Goal: Navigation & Orientation: Find specific page/section

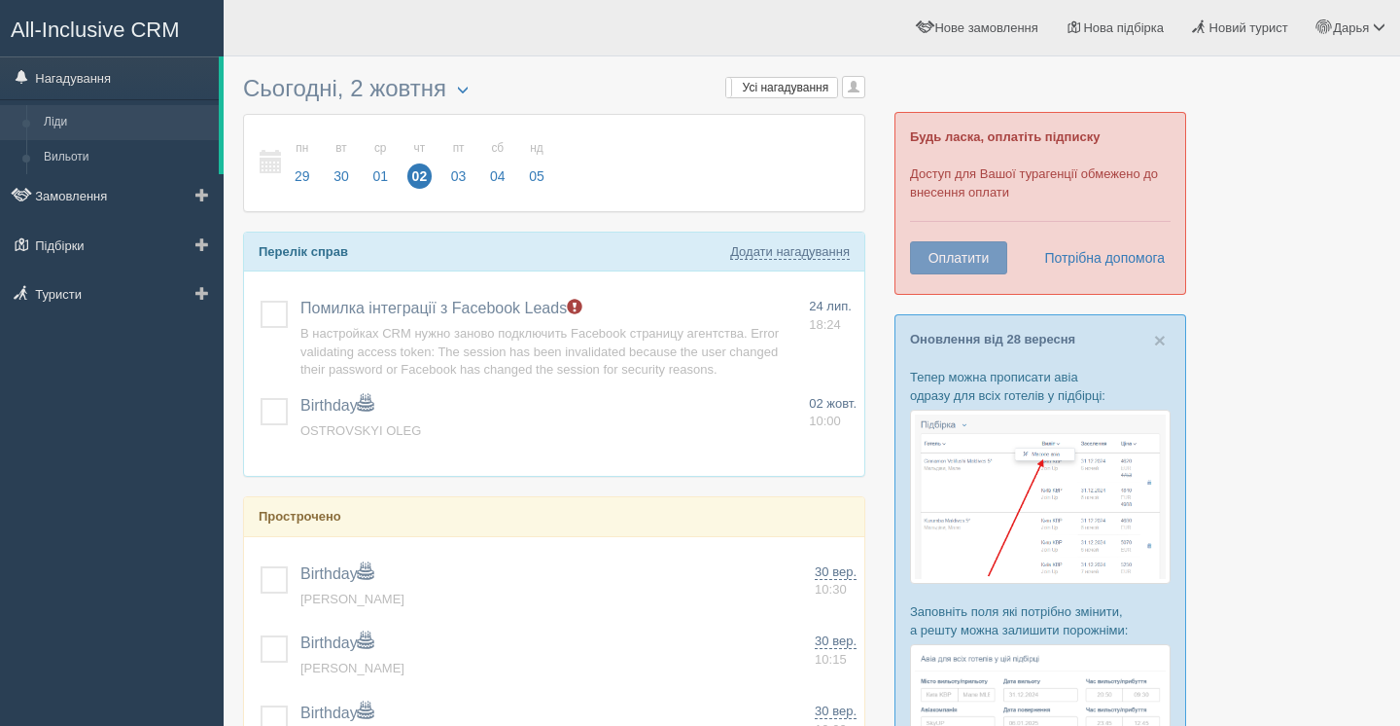
click at [113, 115] on link "Ліди" at bounding box center [127, 122] width 184 height 35
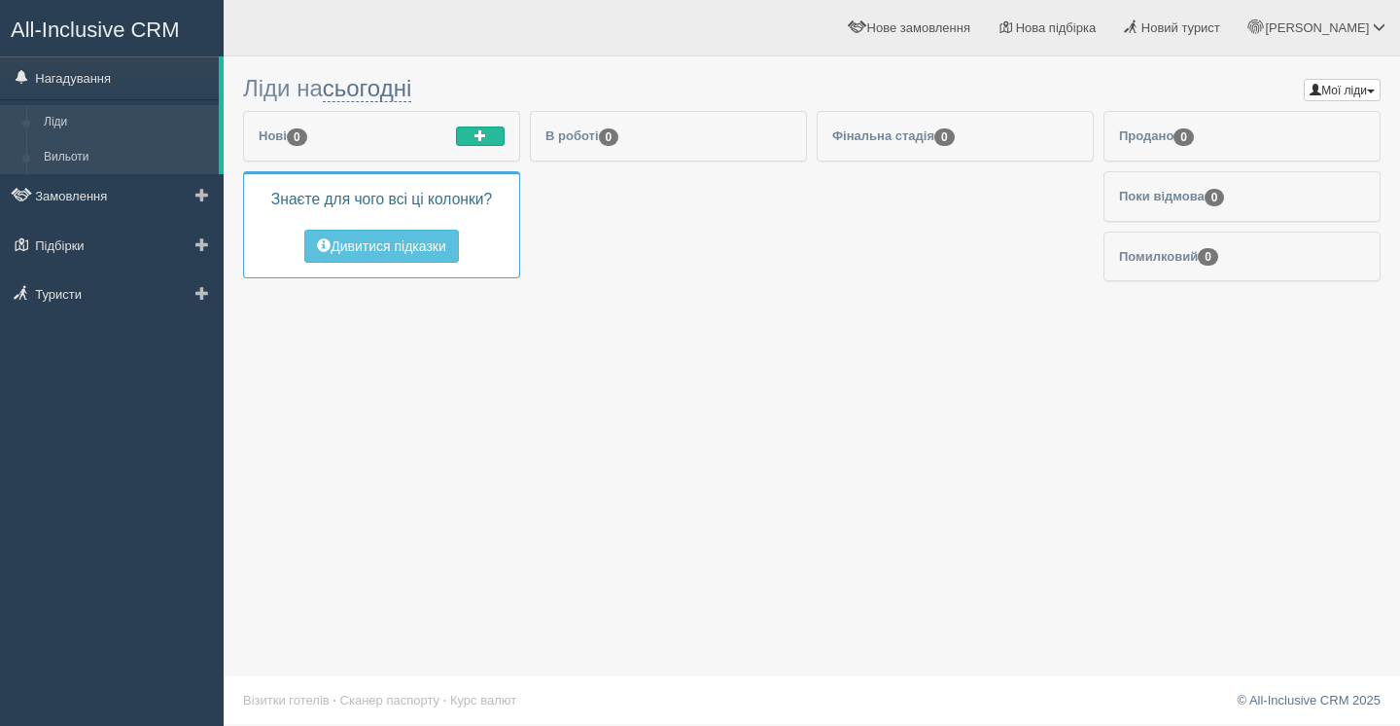
click at [98, 153] on link "Вильоти" at bounding box center [127, 157] width 184 height 35
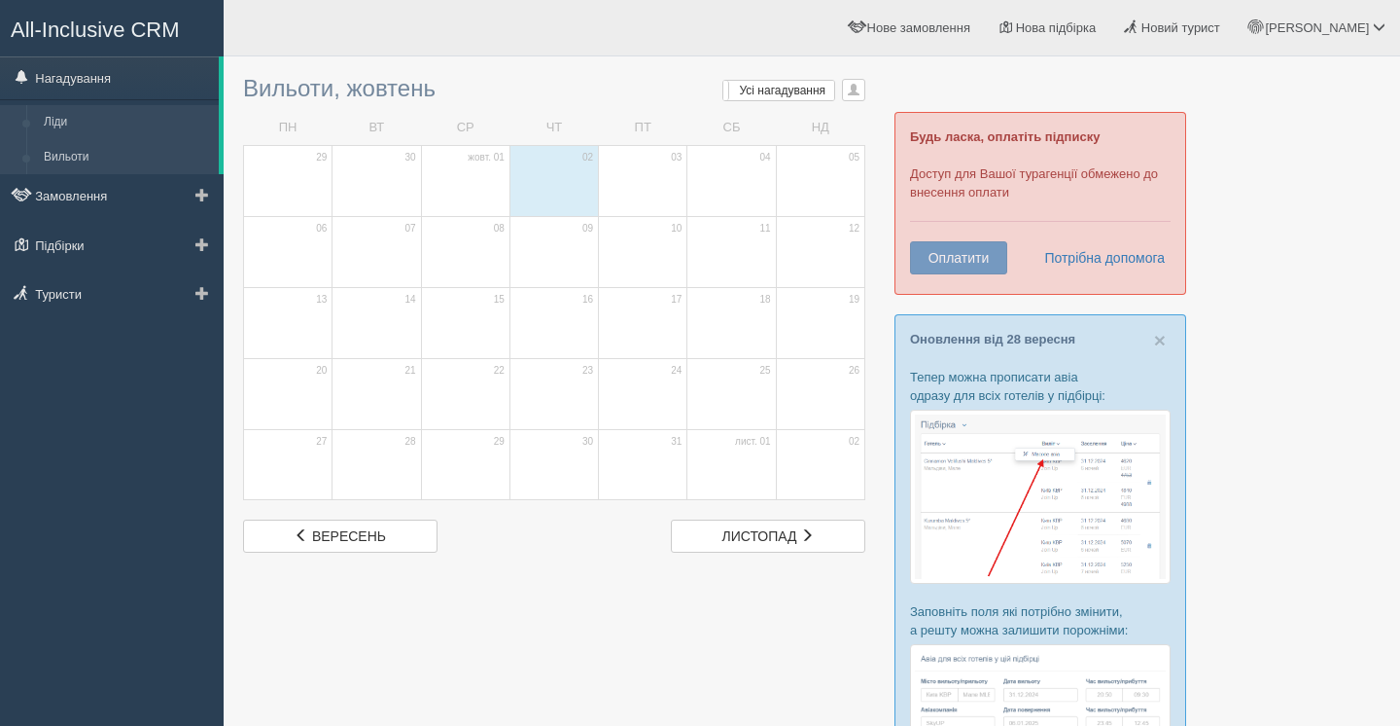
click at [121, 110] on link "Ліди" at bounding box center [127, 122] width 184 height 35
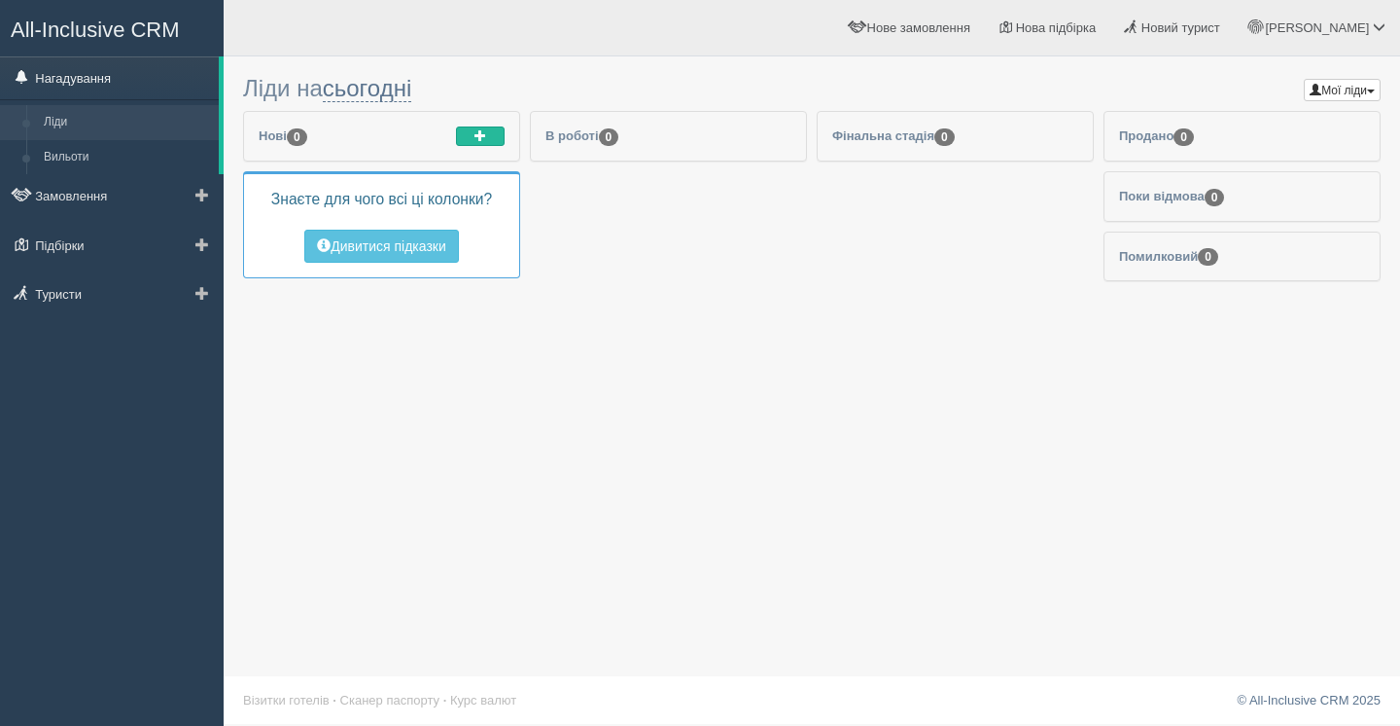
click at [57, 77] on link "Нагадування" at bounding box center [109, 77] width 219 height 43
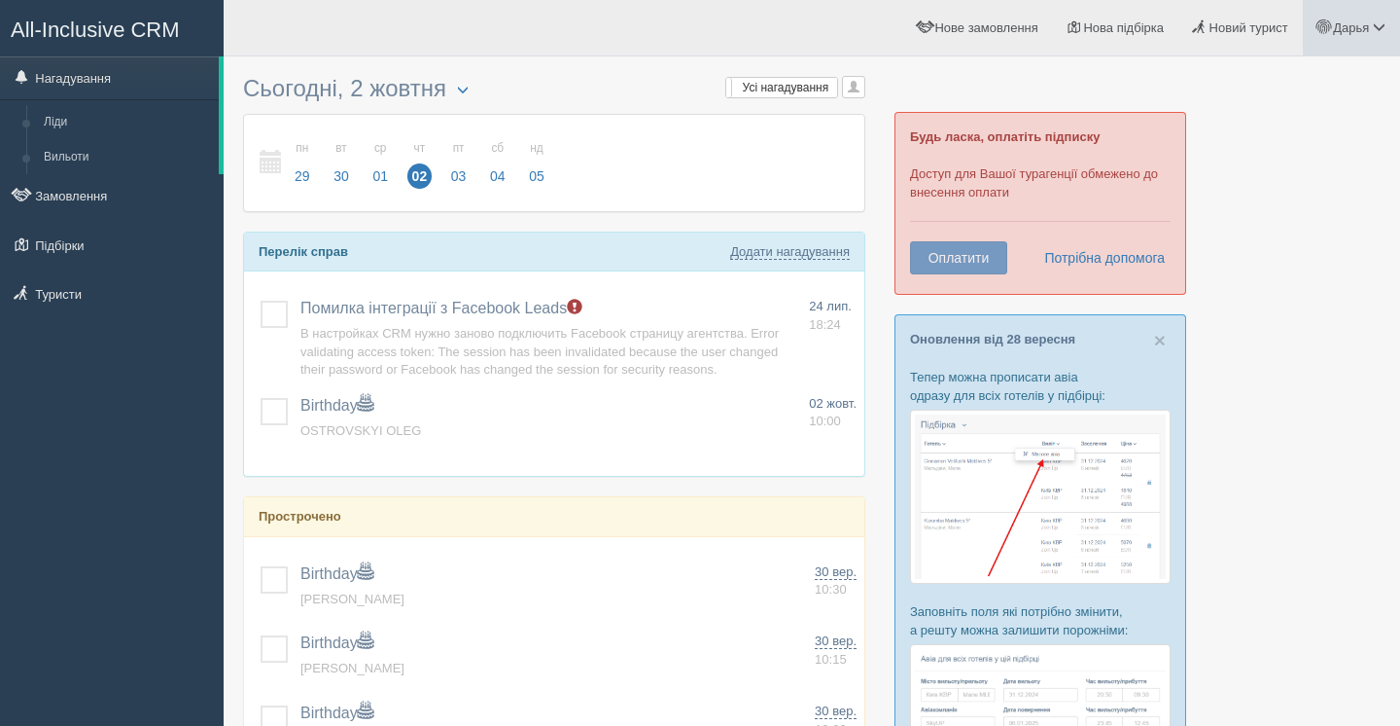
click at [1335, 33] on span "Дарья" at bounding box center [1351, 27] width 36 height 15
click at [1335, 34] on span "Дарья" at bounding box center [1351, 27] width 36 height 15
click at [1107, 5] on link "Нова підбірка" at bounding box center [1115, 27] width 125 height 55
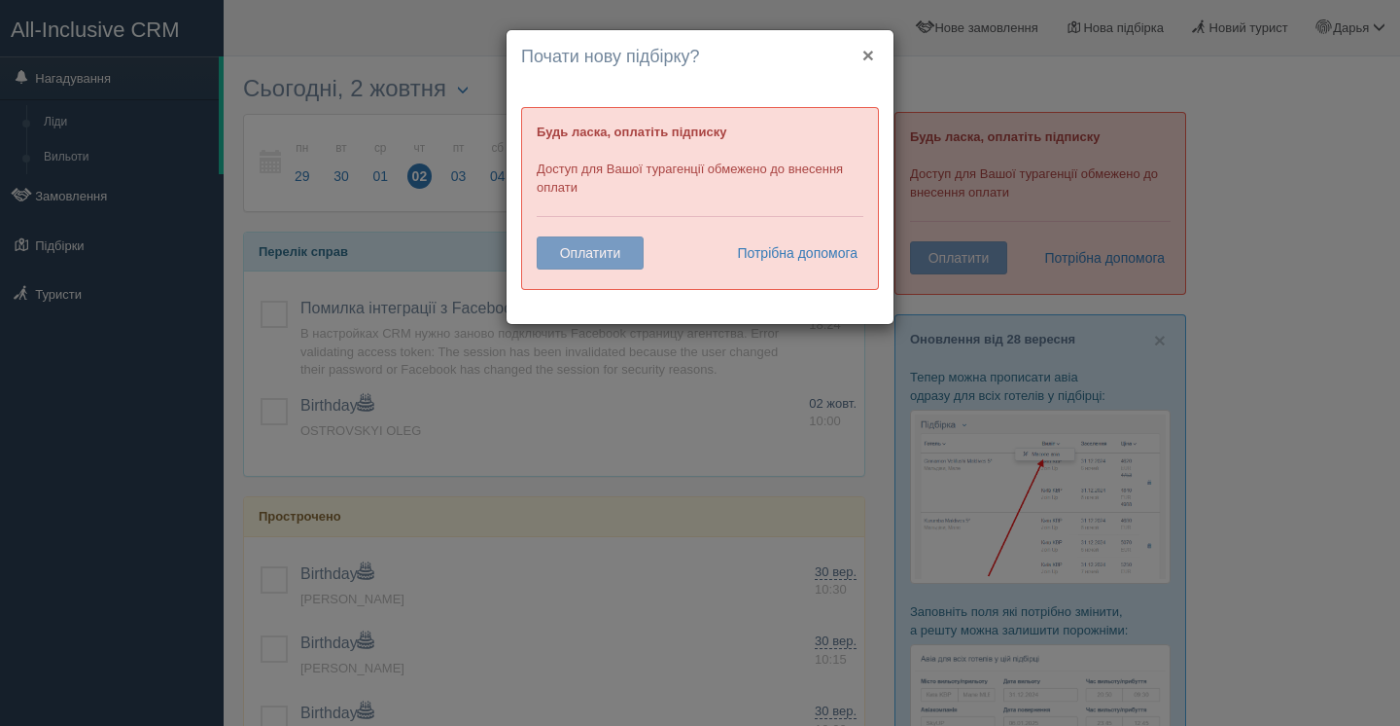
click at [872, 60] on button "×" at bounding box center [869, 55] width 12 height 20
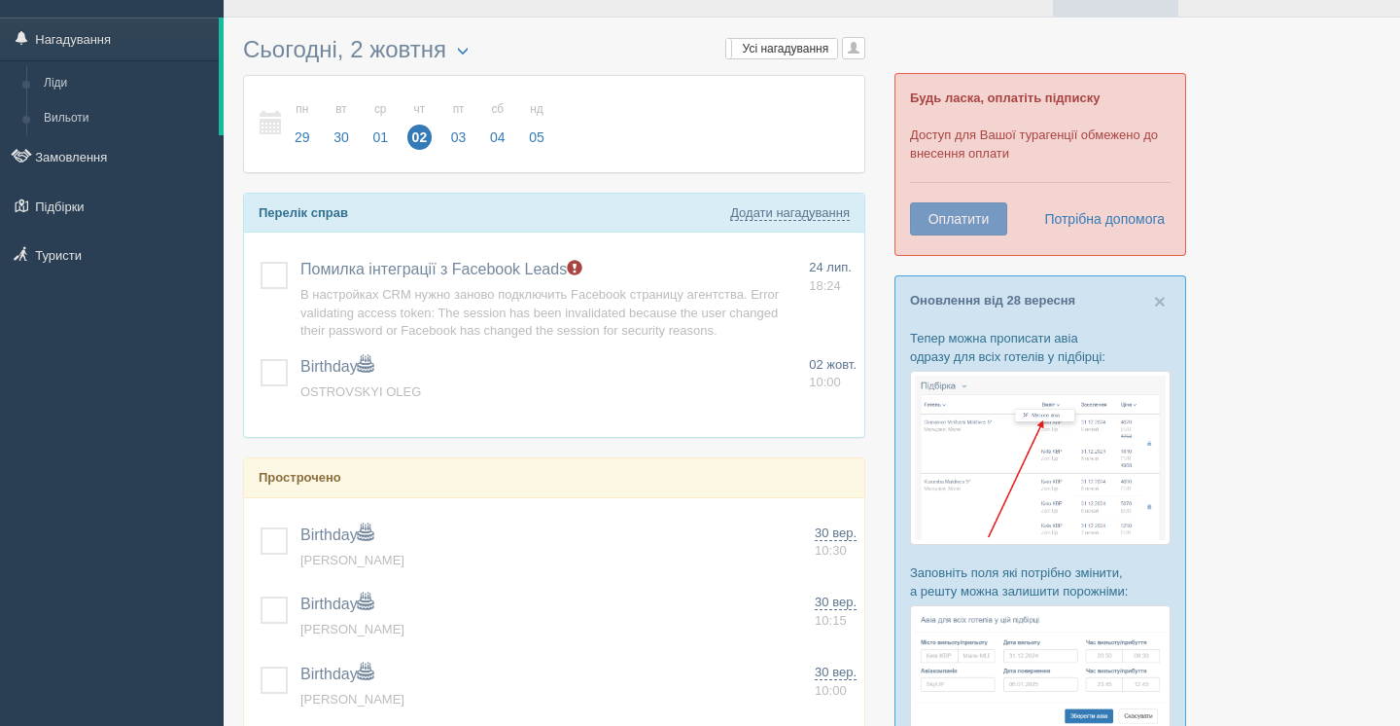
scroll to position [39, 0]
click at [106, 235] on link "Туристи" at bounding box center [112, 254] width 224 height 43
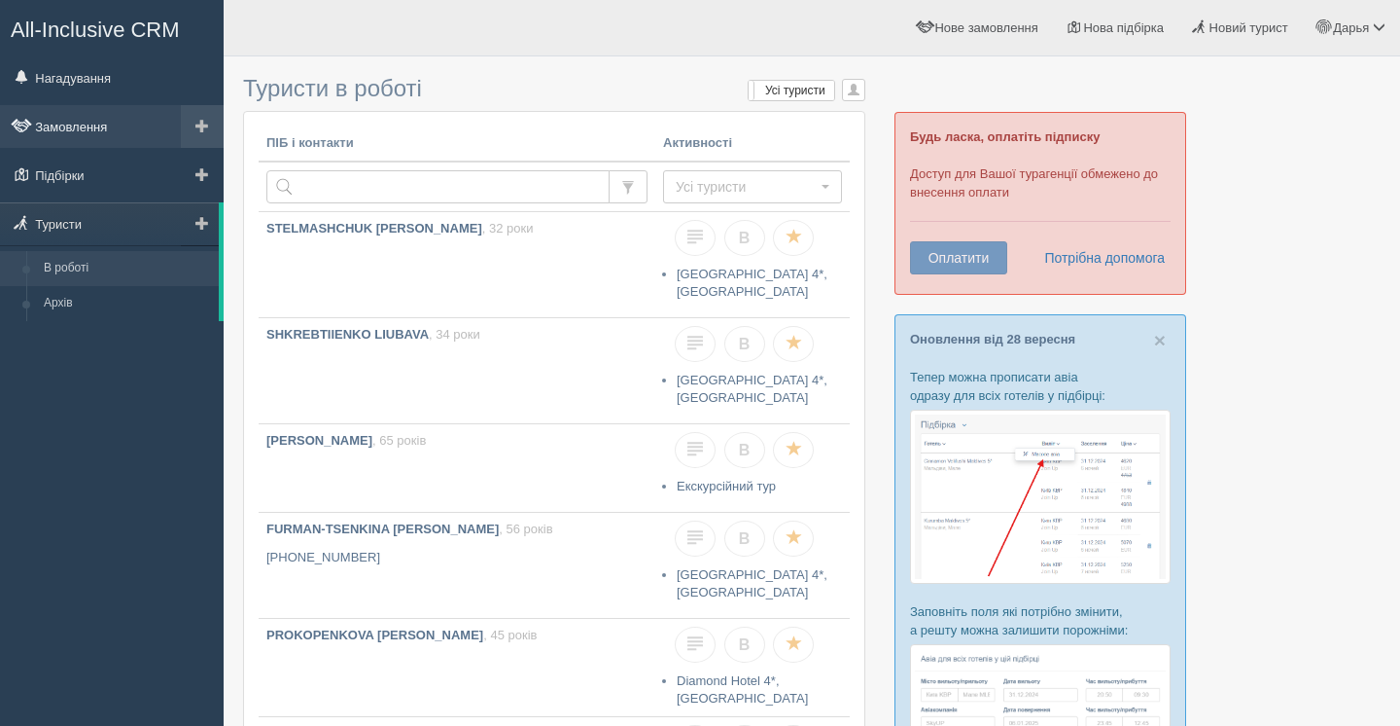
click at [125, 135] on link "Замовлення" at bounding box center [112, 126] width 224 height 43
